Goal: Task Accomplishment & Management: Manage account settings

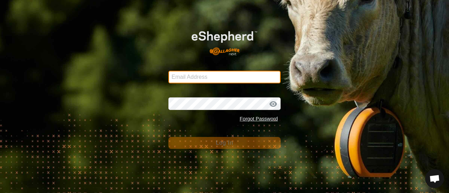
type input "[EMAIL_ADDRESS][DOMAIN_NAME]"
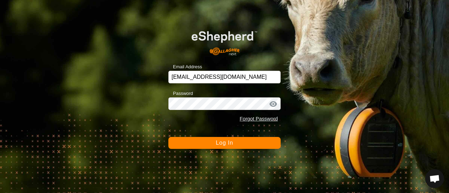
click at [182, 144] on button "Log In" at bounding box center [225, 143] width 112 height 12
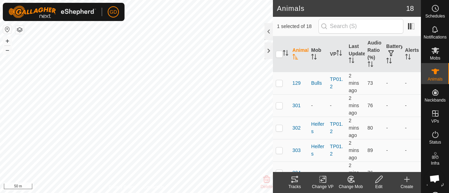
click at [296, 178] on icon at bounding box center [295, 180] width 8 height 8
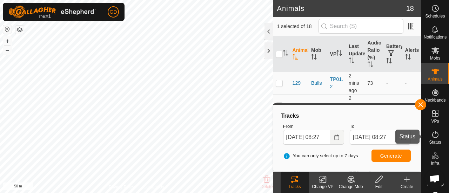
click at [432, 136] on icon at bounding box center [436, 135] width 8 height 8
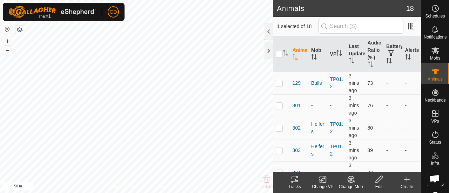
click at [295, 181] on icon at bounding box center [295, 180] width 6 height 6
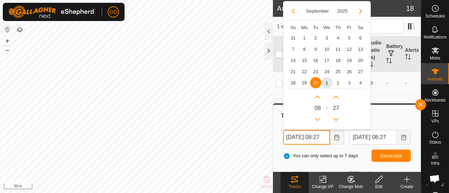
drag, startPoint x: 302, startPoint y: 138, endPoint x: 280, endPoint y: 138, distance: 22.1
click at [281, 138] on div "From [DATE] 08:27 September 2025 Su Mo Tu We Th Fr Sa 31 1 2 3 4 5 6 7 8 9 10 1…" at bounding box center [314, 133] width 67 height 27
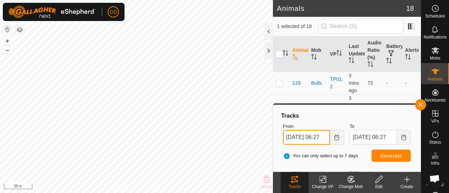
type input "[DATE] 06:27"
click at [385, 154] on span "Generate" at bounding box center [392, 156] width 22 height 6
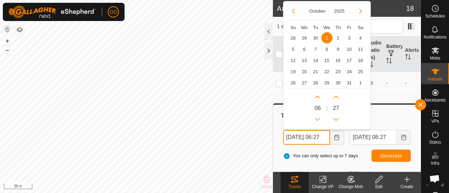
scroll to position [0, 6]
drag, startPoint x: 286, startPoint y: 139, endPoint x: 363, endPoint y: 148, distance: 77.8
click at [363, 148] on div "Tracks From [DATE] 06:27 October 2025 Su Mo Tu We Th Fr Sa 28 29 30 1 1 2 3 4 5…" at bounding box center [347, 138] width 142 height 61
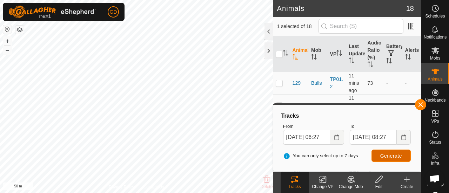
scroll to position [0, 0]
click at [385, 154] on span "Generate" at bounding box center [392, 156] width 22 height 6
click at [314, 52] on th "Mob" at bounding box center [318, 55] width 19 height 36
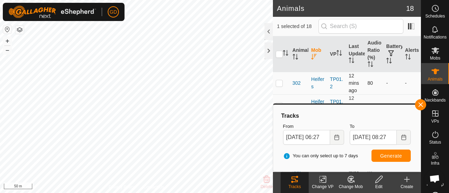
click at [279, 84] on p-checkbox at bounding box center [279, 83] width 7 height 6
checkbox input "true"
click at [281, 86] on p-checkbox at bounding box center [279, 87] width 7 height 6
checkbox input "true"
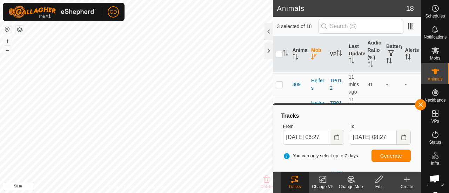
scroll to position [89, 0]
click at [279, 83] on p-checkbox at bounding box center [279, 84] width 7 height 6
checkbox input "true"
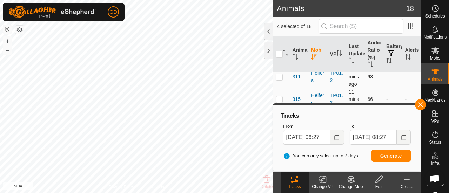
click at [280, 77] on p-checkbox at bounding box center [279, 77] width 7 height 6
checkbox input "true"
click at [280, 100] on p-checkbox at bounding box center [279, 100] width 7 height 6
checkbox input "true"
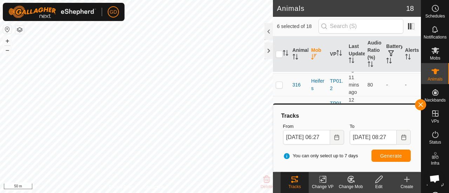
scroll to position [157, 0]
click at [278, 83] on p-checkbox at bounding box center [279, 83] width 7 height 6
checkbox input "true"
click at [388, 156] on span "Generate" at bounding box center [392, 156] width 22 height 6
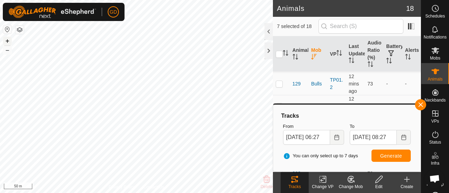
click at [8, 40] on button "+" at bounding box center [7, 41] width 8 height 8
click at [280, 54] on input "checkbox" at bounding box center [279, 54] width 7 height 7
checkbox input "true"
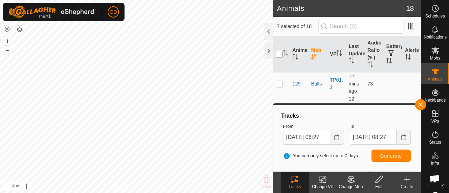
checkbox input "true"
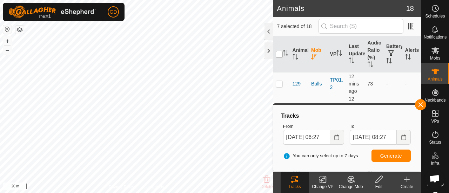
checkbox input "true"
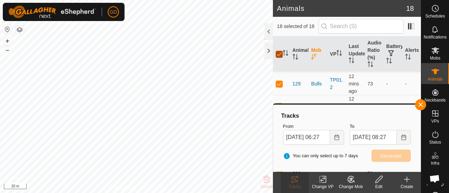
click at [280, 54] on input "checkbox" at bounding box center [279, 54] width 7 height 7
checkbox input "false"
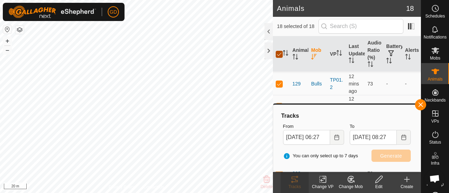
checkbox input "false"
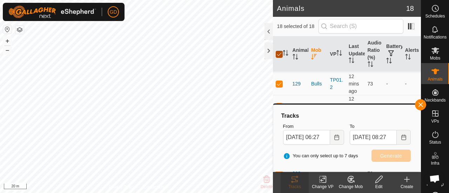
checkbox input "false"
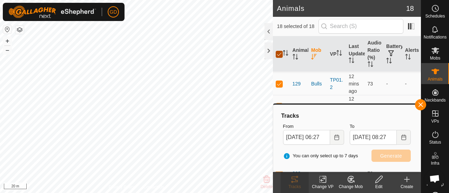
checkbox input "false"
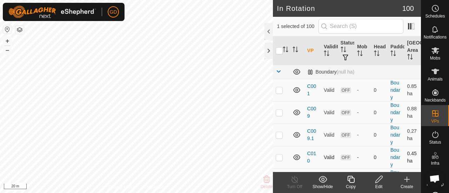
checkbox input "true"
checkbox input "false"
click at [10, 41] on button "+" at bounding box center [7, 41] width 8 height 8
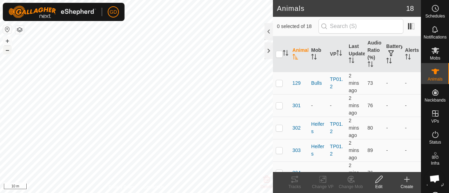
click at [9, 50] on button "–" at bounding box center [7, 50] width 8 height 8
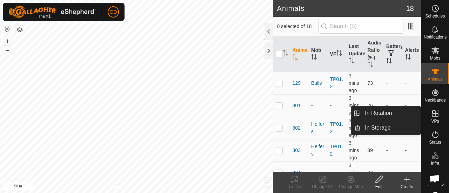
click at [433, 112] on icon at bounding box center [436, 114] width 6 height 6
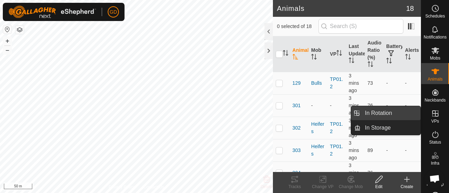
click at [376, 111] on link "In Rotation" at bounding box center [391, 113] width 60 height 14
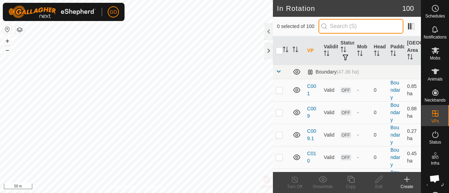
click at [348, 26] on input "text" at bounding box center [361, 26] width 85 height 15
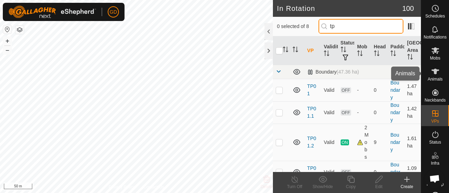
type input "tp"
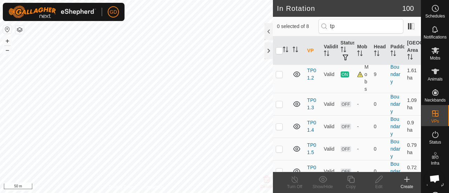
scroll to position [66, 0]
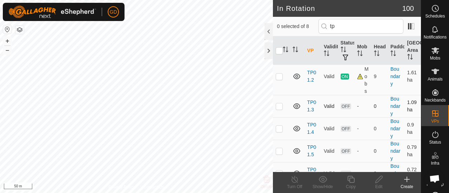
click at [278, 108] on td at bounding box center [281, 106] width 17 height 22
checkbox input "true"
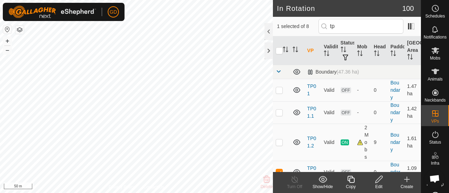
click at [378, 182] on icon at bounding box center [379, 179] width 7 height 7
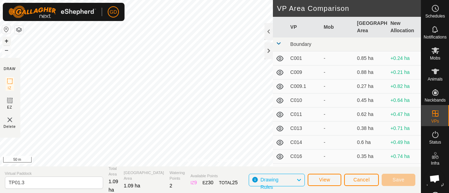
click at [7, 40] on button "+" at bounding box center [6, 41] width 8 height 8
click at [394, 177] on button "Save" at bounding box center [399, 180] width 34 height 12
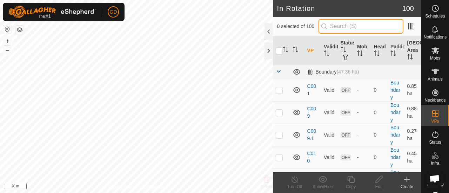
click at [349, 24] on input "text" at bounding box center [361, 26] width 85 height 15
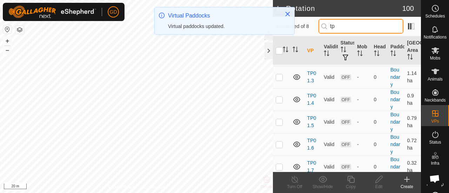
scroll to position [97, 0]
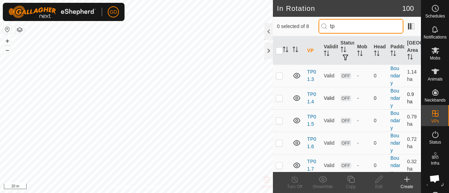
type input "tp"
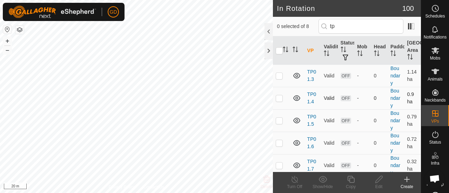
scroll to position [0, 0]
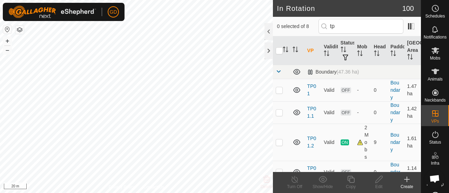
click at [280, 97] on tbody "Boundary (47.36 ha) TP01 Valid OFF - 0 Boundary 1.47 ha TP01.1 Valid OFF - 0 Bo…" at bounding box center [347, 169] width 148 height 209
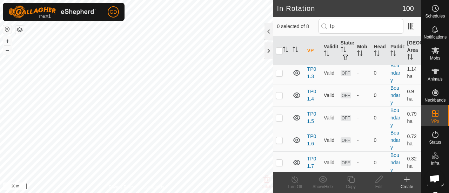
click at [279, 93] on p-checkbox at bounding box center [279, 96] width 7 height 6
checkbox input "true"
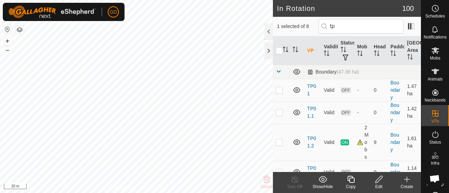
click at [381, 181] on icon at bounding box center [379, 180] width 9 height 8
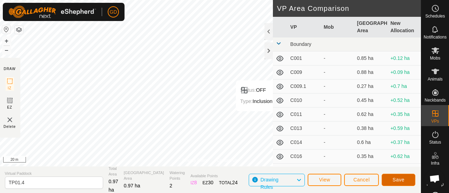
click at [394, 177] on button "Save" at bounding box center [399, 180] width 34 height 12
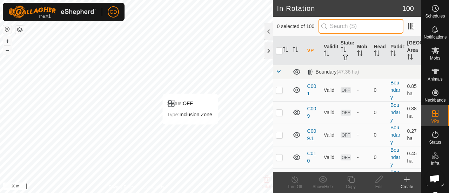
click at [354, 27] on input "text" at bounding box center [361, 26] width 85 height 15
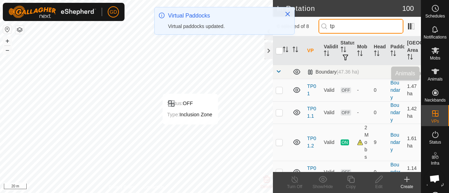
type input "tp"
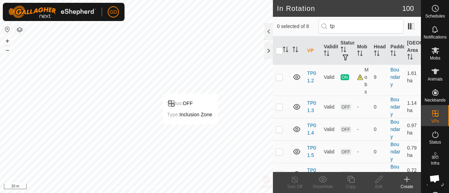
scroll to position [99, 0]
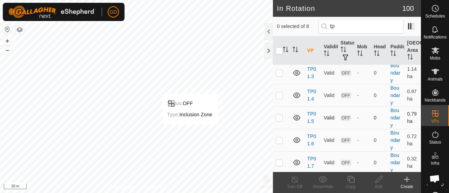
click at [279, 117] on p-checkbox at bounding box center [279, 118] width 7 height 6
checkbox input "true"
click at [279, 138] on p-checkbox at bounding box center [279, 141] width 7 height 6
checkbox input "true"
click at [281, 116] on p-checkbox at bounding box center [279, 118] width 7 height 6
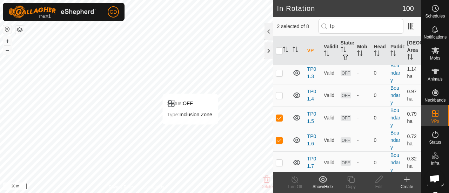
checkbox input "false"
click at [378, 179] on icon at bounding box center [379, 179] width 7 height 7
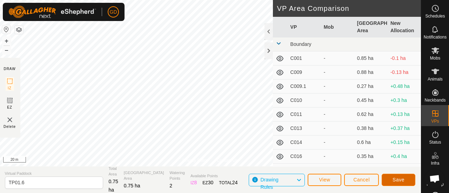
click at [396, 179] on span "Save" at bounding box center [399, 180] width 12 height 6
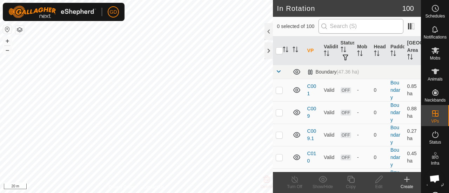
checkbox input "true"
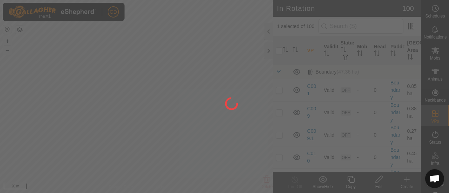
click at [248, 118] on div "GD Schedules Notifications Mobs Animals Neckbands VPs Status Infra Heatmap Help…" at bounding box center [224, 96] width 449 height 193
